Goal: Check status: Check status

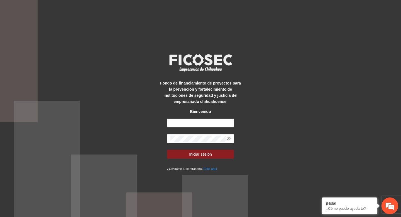
click at [171, 123] on input "text" at bounding box center [200, 122] width 67 height 9
type input "**********"
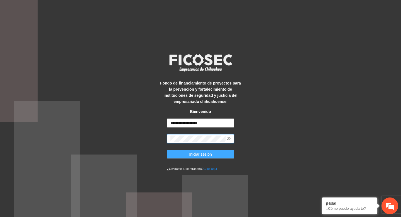
click at [205, 155] on span "Iniciar sesión" at bounding box center [200, 154] width 23 height 6
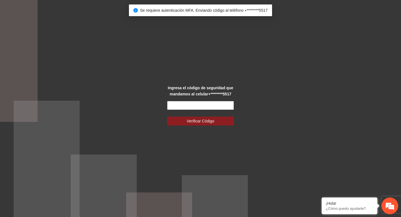
click at [185, 105] on input "text" at bounding box center [200, 105] width 67 height 9
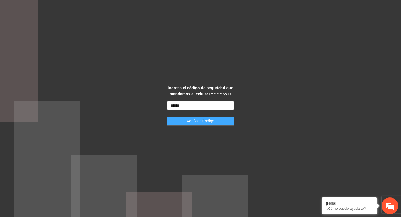
type input "******"
click at [200, 119] on span "Verificar Código" at bounding box center [201, 121] width 28 height 6
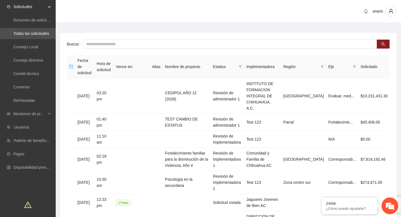
click at [139, 27] on main "Buscar Fecha de solicitud Hora de solicitud Vence en: Alias Nombre de proyecto …" at bounding box center [229, 198] width 346 height 351
click at [45, 116] on span "Monitoreo de proyectos" at bounding box center [29, 113] width 33 height 11
click at [26, 152] on link "Activos" at bounding box center [19, 154] width 13 height 4
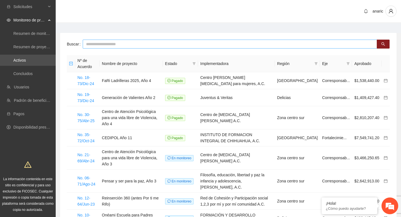
click at [148, 44] on input "text" at bounding box center [230, 44] width 295 height 9
type input "***"
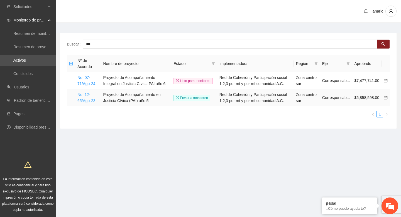
click at [89, 103] on link "No. 12-65/Ago-23" at bounding box center [86, 97] width 18 height 11
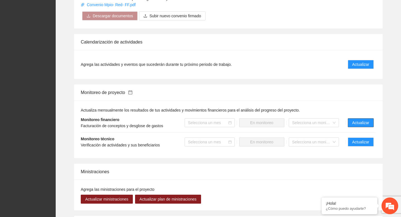
scroll to position [543, 0]
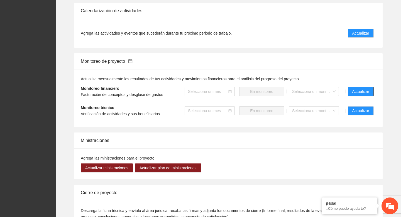
click at [356, 96] on button "Actualizar" at bounding box center [361, 91] width 26 height 9
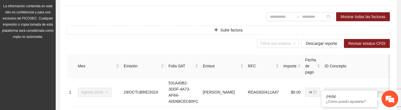
scroll to position [185, 0]
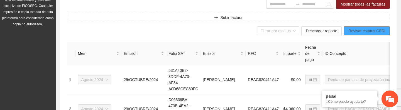
click at [354, 32] on span "Revisar estatus CFDI" at bounding box center [367, 31] width 37 height 6
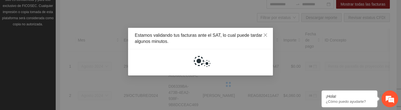
click at [132, 58] on div at bounding box center [200, 62] width 145 height 26
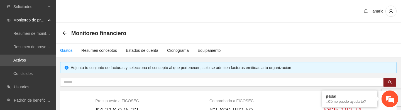
type input "**********"
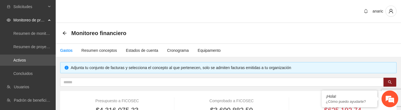
type input "**********"
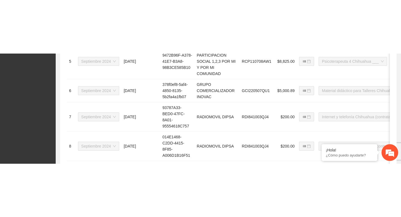
scroll to position [375, 0]
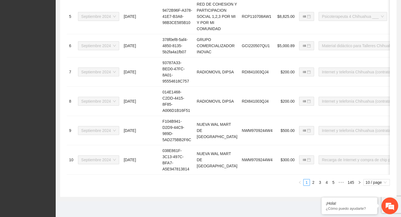
click at [139, 110] on div "**********" at bounding box center [228, 22] width 323 height 338
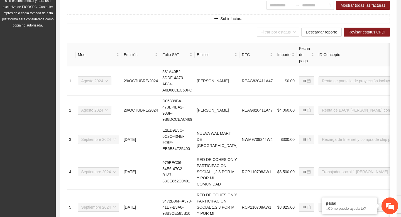
scroll to position [134, 0]
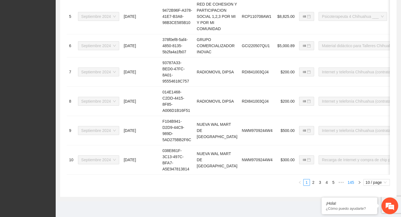
click at [352, 110] on link "145" at bounding box center [351, 182] width 10 height 6
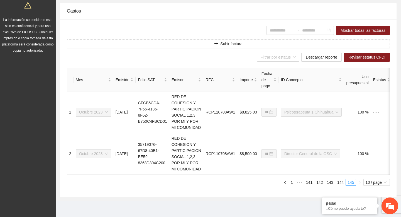
scroll to position [0, 0]
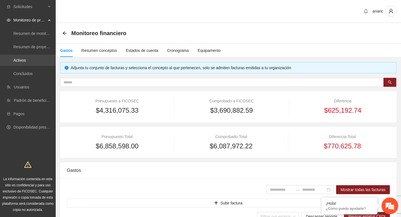
click at [26, 60] on link "Activos" at bounding box center [19, 60] width 13 height 4
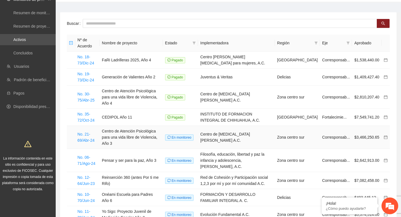
scroll to position [27, 0]
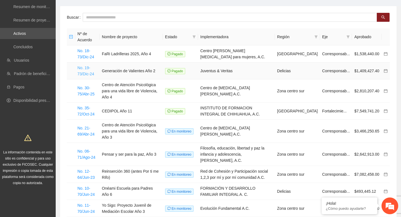
click at [85, 73] on link "No. 19-73/Dic-24" at bounding box center [85, 71] width 17 height 11
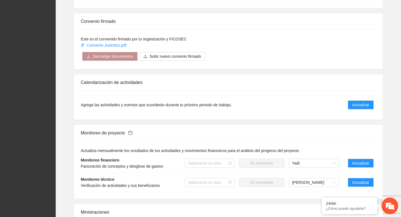
scroll to position [477, 0]
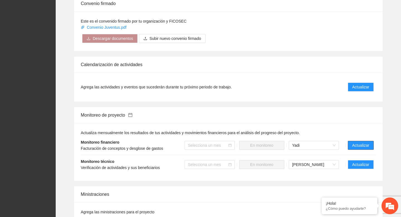
click at [351, 110] on button "Actualizar" at bounding box center [361, 145] width 26 height 9
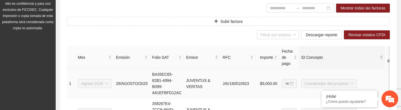
scroll to position [182, 0]
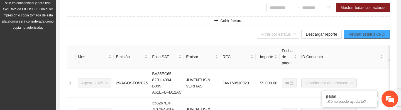
click at [355, 35] on span "Revisar estatus CFDI" at bounding box center [367, 34] width 37 height 6
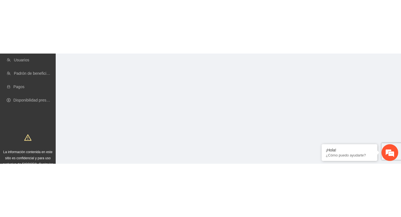
scroll to position [1, 0]
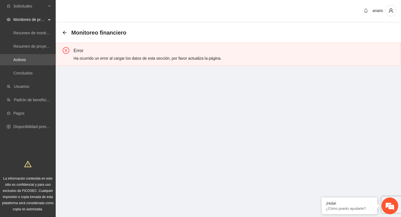
click at [124, 79] on section "anaric Monitoreo financiero Error Ha ocurrido un error al cargar los datos de e…" at bounding box center [229, 40] width 346 height 82
click at [26, 59] on link "Activos" at bounding box center [19, 59] width 13 height 4
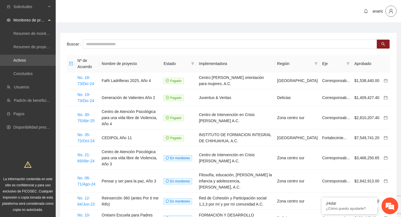
click at [387, 13] on span "user" at bounding box center [391, 11] width 11 height 5
click at [374, 32] on span "Cerrar sesión" at bounding box center [375, 32] width 35 height 6
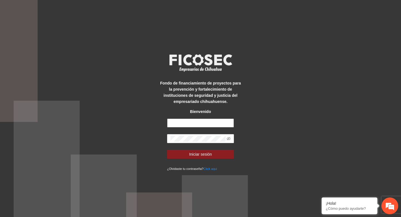
click at [190, 118] on input "text" at bounding box center [200, 122] width 67 height 9
